Goal: Task Accomplishment & Management: Use online tool/utility

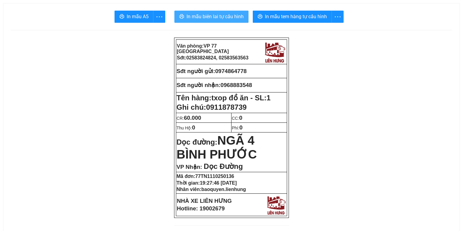
click at [214, 17] on span "In mẫu biên lai tự cấu hình" at bounding box center [214, 17] width 57 height 8
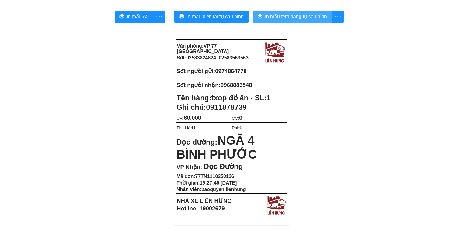
click at [308, 15] on span "In mẫu tem hàng tự cấu hình" at bounding box center [296, 17] width 62 height 8
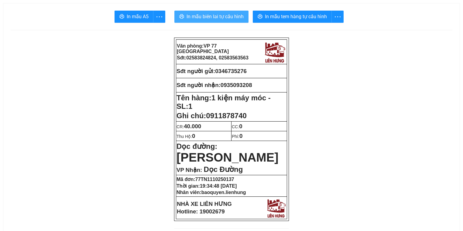
click at [223, 15] on span "In mẫu biên lai tự cấu hình" at bounding box center [214, 17] width 57 height 8
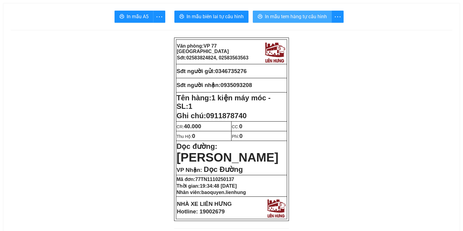
click at [297, 17] on span "In mẫu tem hàng tự cấu hình" at bounding box center [296, 17] width 62 height 8
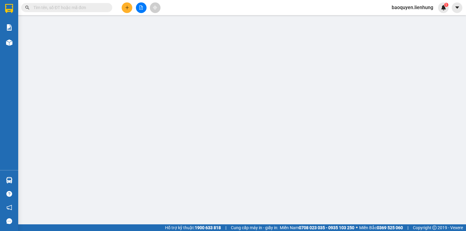
click at [143, 13] on div at bounding box center [141, 7] width 46 height 11
click at [140, 10] on button at bounding box center [141, 7] width 11 height 11
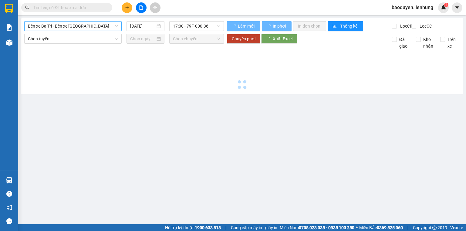
click at [66, 30] on span "Bến xe Ba Tri - Bến xe Vạn Ninh" at bounding box center [73, 26] width 90 height 9
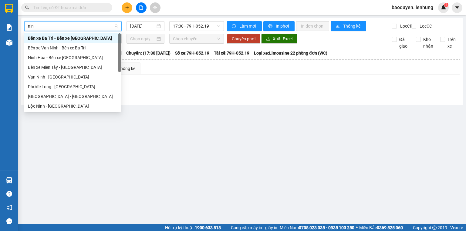
type input "ninh"
click at [69, 59] on div "Ninh Hòa - Bến xe Miền Tây" at bounding box center [72, 57] width 89 height 7
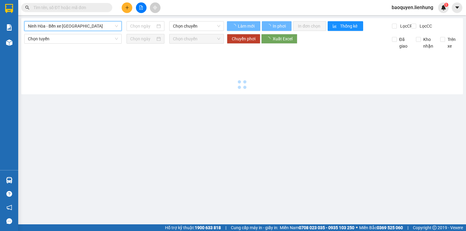
type input "11/10/2025"
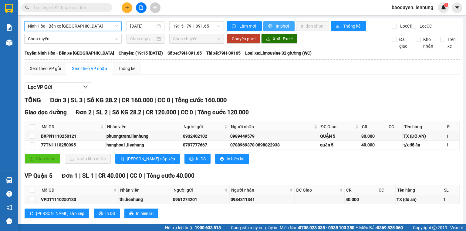
click at [276, 27] on span "In phơi" at bounding box center [283, 26] width 14 height 7
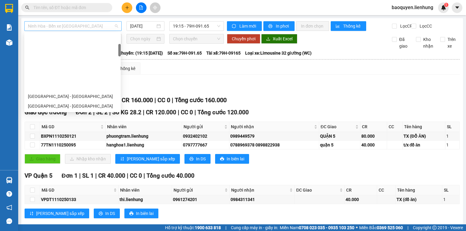
click at [79, 26] on span "Ninh Hòa - Bến xe Miền Tây" at bounding box center [73, 26] width 90 height 9
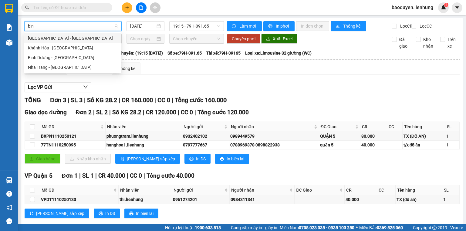
type input "binh"
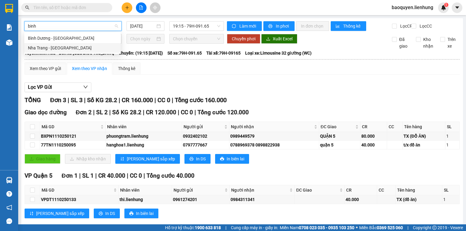
click at [84, 45] on div "Nha Trang - Bình Dương" at bounding box center [72, 48] width 89 height 7
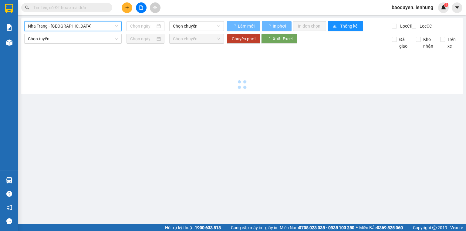
type input "11/10/2025"
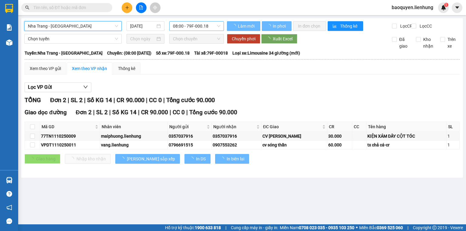
click at [214, 24] on span "08:00 - 79F-000.18" at bounding box center [197, 26] width 48 height 9
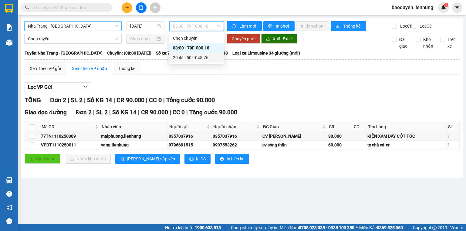
click at [204, 61] on div "20:45 - 50F-045.76" at bounding box center [196, 57] width 47 height 7
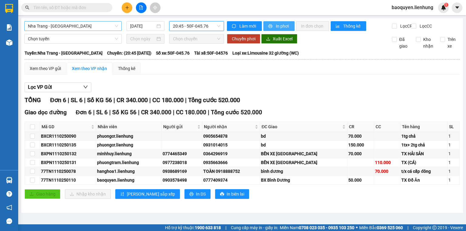
click at [280, 25] on span "In phơi" at bounding box center [283, 26] width 14 height 7
click at [149, 39] on div "Nha Trang - Bình Dương 11/10/2025 20:45 - 50F-045.76 Làm mới In phơi In đơn chọ…" at bounding box center [242, 115] width 442 height 195
click at [58, 26] on span "Nha Trang - Bình Dương" at bounding box center [73, 26] width 90 height 9
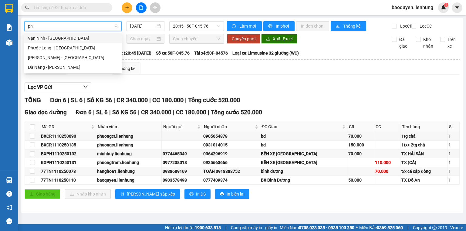
type input "phu"
click at [69, 40] on div "Vạn Ninh - Phước Long" at bounding box center [73, 38] width 90 height 7
type input "11/10/2025"
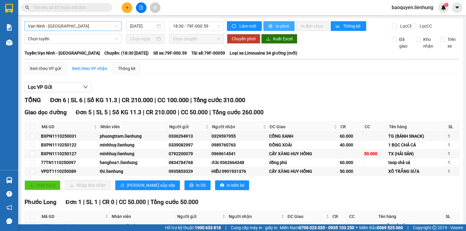
click at [280, 25] on span "In phơi" at bounding box center [283, 26] width 14 height 7
